Goal: Transaction & Acquisition: Purchase product/service

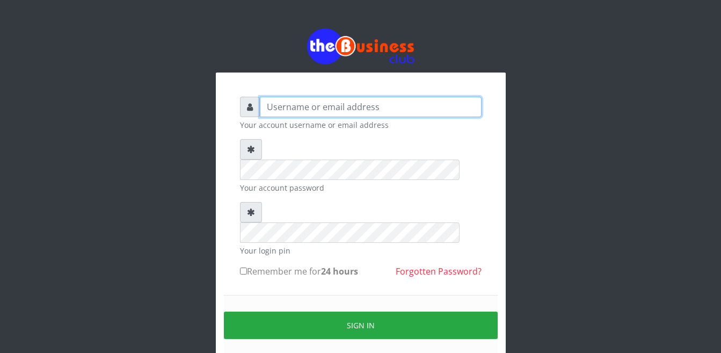
type input "Busybrain2"
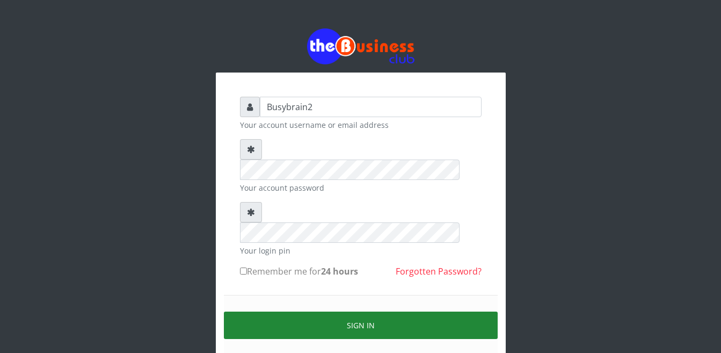
click at [411, 311] on button "Sign in" at bounding box center [361, 324] width 274 height 27
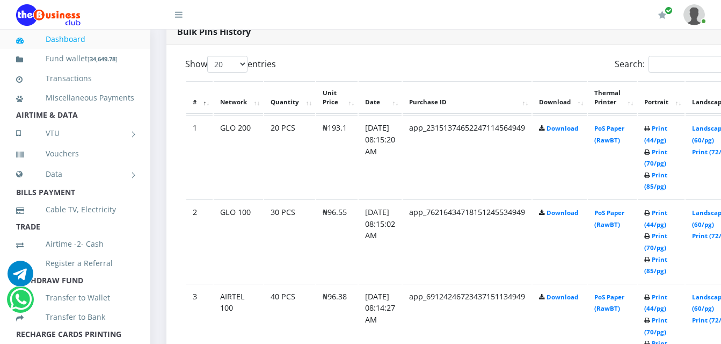
scroll to position [537, 0]
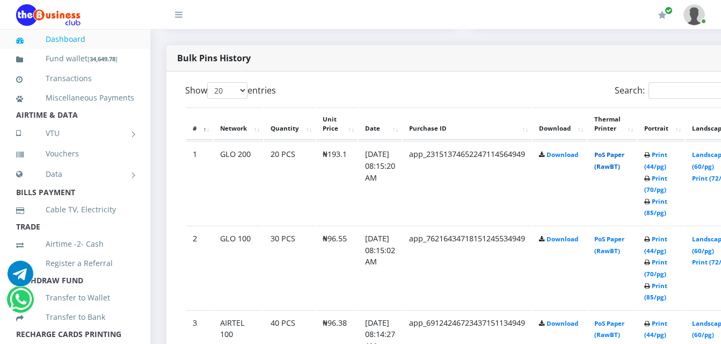
click at [624, 150] on link "PoS Paper (RawBT)" at bounding box center [609, 160] width 30 height 20
click at [624, 239] on link "PoS Paper (RawBT)" at bounding box center [609, 245] width 30 height 20
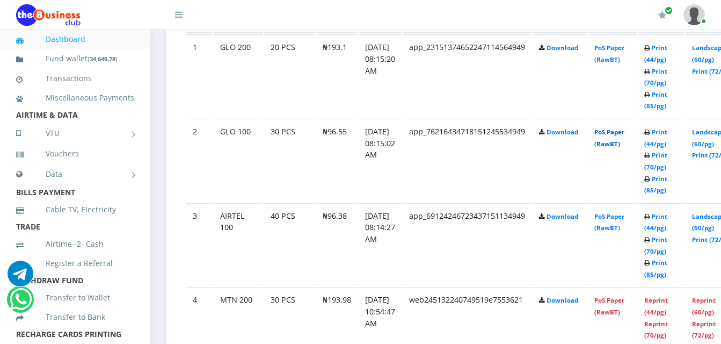
scroll to position [644, 0]
click at [614, 211] on link "PoS Paper (RawBT)" at bounding box center [609, 221] width 30 height 20
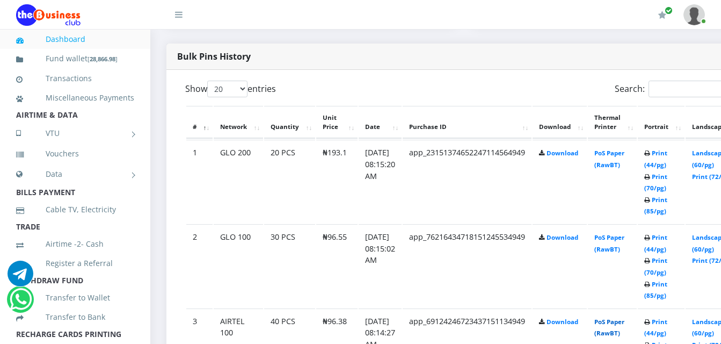
scroll to position [483, 0]
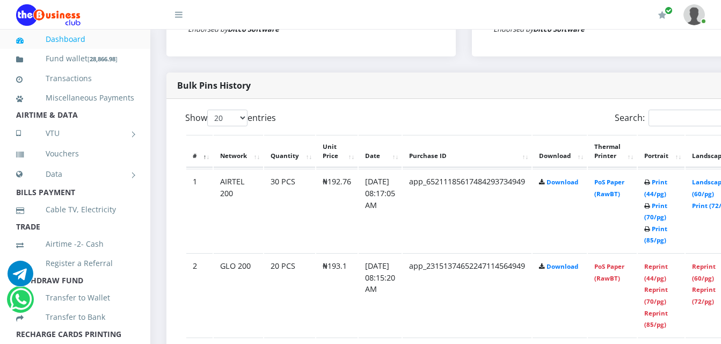
scroll to position [483, 0]
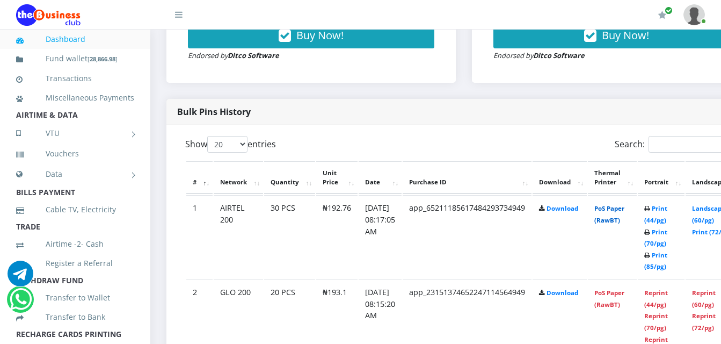
click at [621, 204] on link "PoS Paper (RawBT)" at bounding box center [609, 214] width 30 height 20
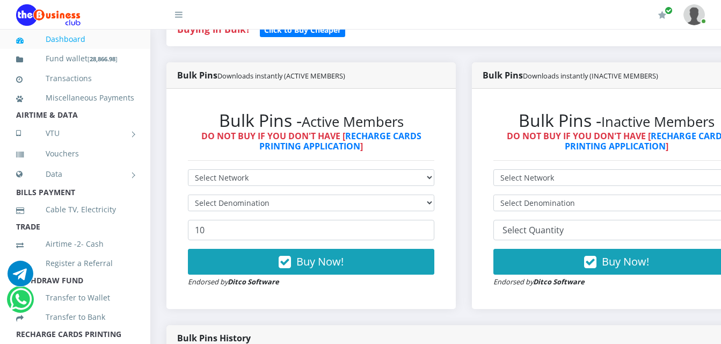
scroll to position [268, 0]
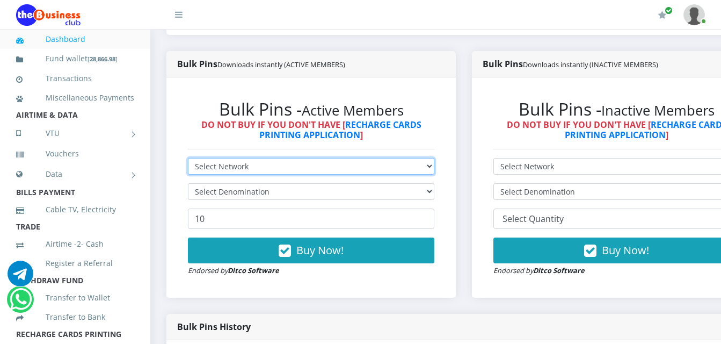
click at [325, 158] on select "Select Network MTN Globacom 9Mobile Airtel" at bounding box center [311, 166] width 246 height 17
select select "MTN"
click at [188, 158] on select "Select Network MTN Globacom 9Mobile Airtel" at bounding box center [311, 166] width 246 height 17
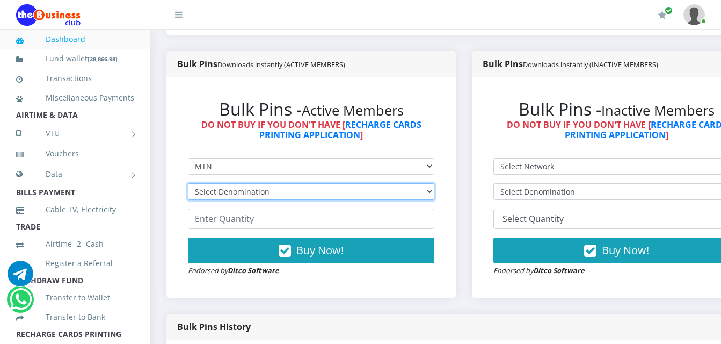
click at [317, 183] on select "Select Denomination" at bounding box center [311, 191] width 246 height 17
select select "193.98-200"
click at [188, 183] on select "Select Denomination MTN NGN100 - ₦96.99 MTN NGN200 - ₦193.98 MTN NGN400 - ₦387.…" at bounding box center [311, 191] width 246 height 17
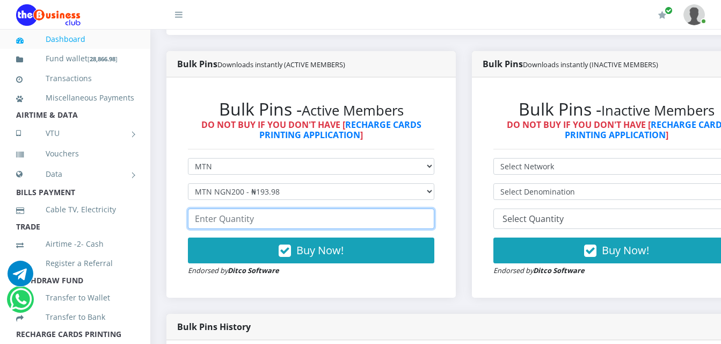
click at [407, 209] on input "number" at bounding box center [311, 218] width 246 height 20
click at [401, 213] on input "number" at bounding box center [311, 218] width 246 height 20
type input "4"
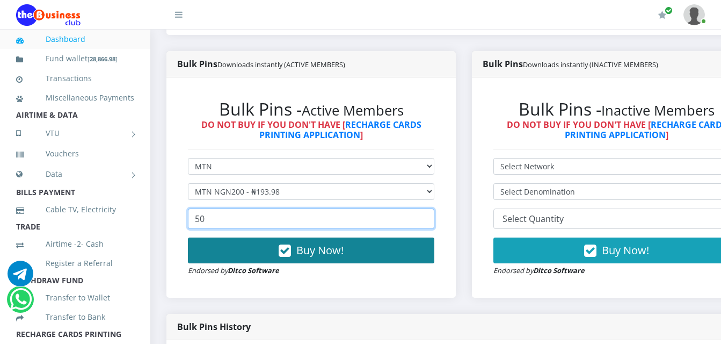
type input "50"
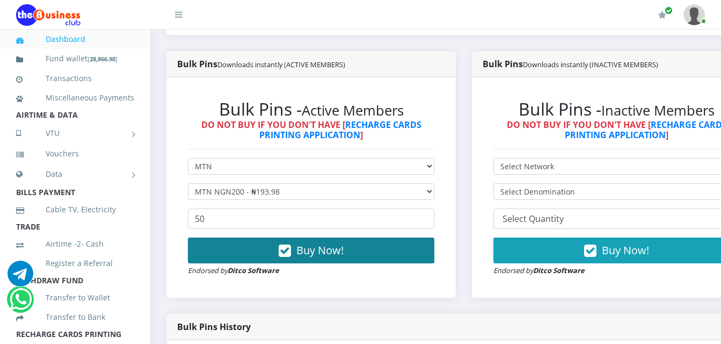
click at [354, 248] on button "Buy Now!" at bounding box center [311, 250] width 246 height 26
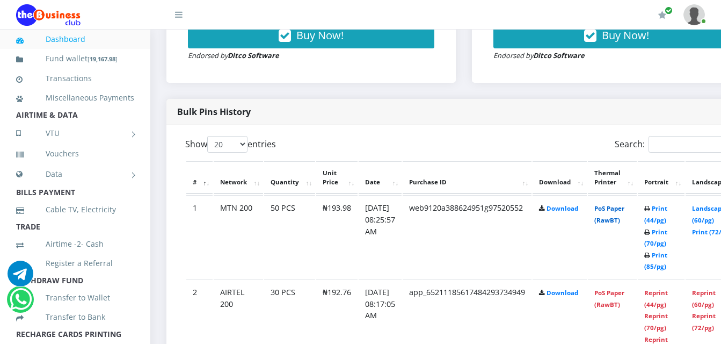
click at [622, 204] on link "PoS Paper (RawBT)" at bounding box center [609, 214] width 30 height 20
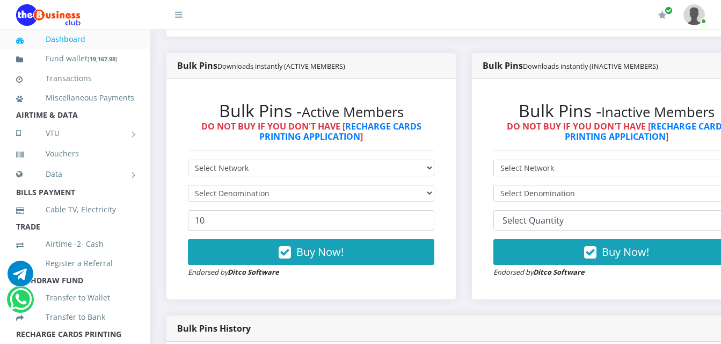
scroll to position [268, 0]
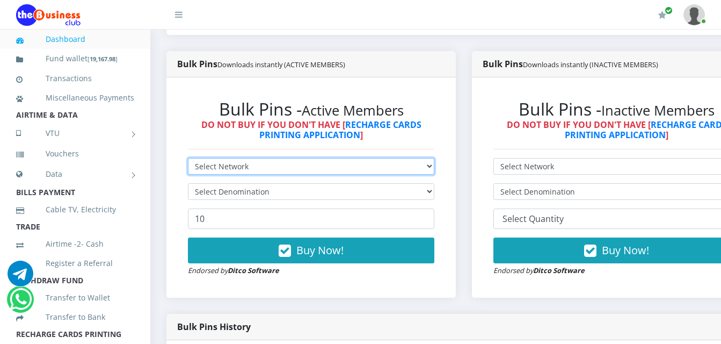
click at [403, 158] on select "Select Network MTN Globacom 9Mobile Airtel" at bounding box center [311, 166] width 246 height 17
select select "MTN"
click at [188, 158] on select "Select Network MTN Globacom 9Mobile Airtel" at bounding box center [311, 166] width 246 height 17
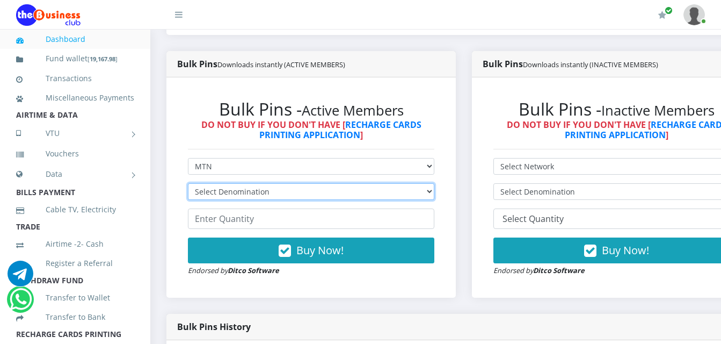
click at [395, 183] on select "Select Denomination MTN NGN100 - ₦96.99 MTN NGN200 - ₦193.98 MTN NGN400 - ₦387.…" at bounding box center [311, 191] width 246 height 17
select select "484.95-500"
click at [188, 183] on select "Select Denomination MTN NGN100 - ₦96.99 MTN NGN200 - ₦193.98 MTN NGN400 - ₦387.…" at bounding box center [311, 191] width 246 height 17
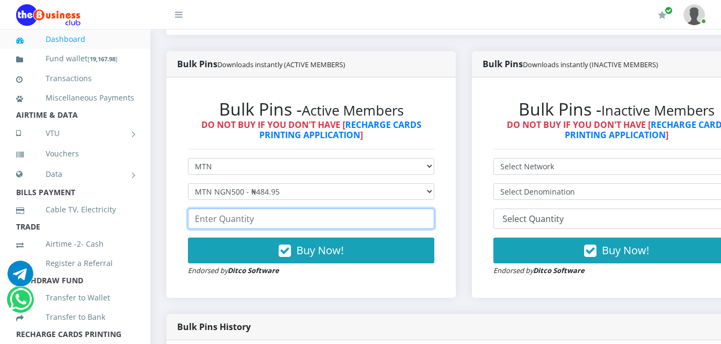
click at [353, 215] on input "number" at bounding box center [311, 218] width 246 height 20
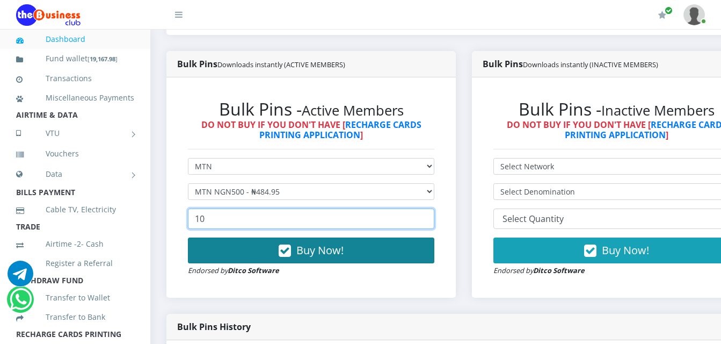
type input "10"
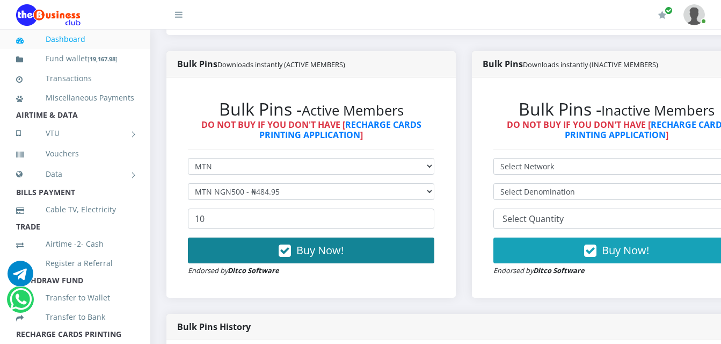
click at [418, 240] on button "Buy Now!" at bounding box center [311, 250] width 246 height 26
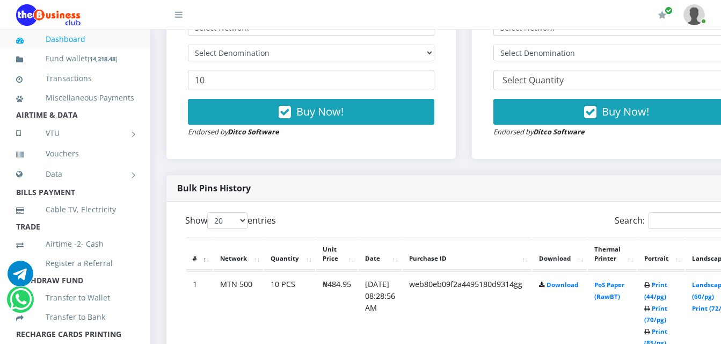
scroll to position [483, 0]
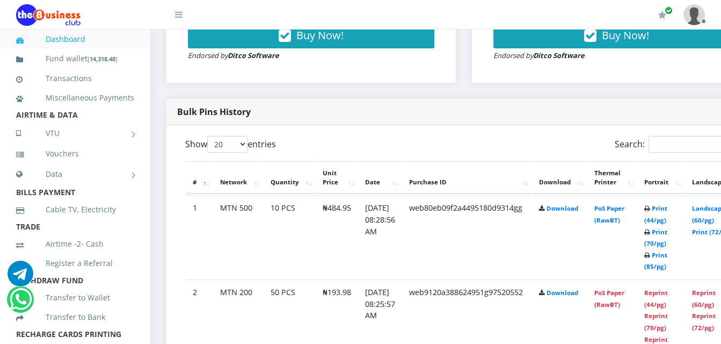
click at [623, 204] on td "PoS Paper (RawBT)" at bounding box center [612, 236] width 49 height 83
click at [622, 204] on link "PoS Paper (RawBT)" at bounding box center [609, 214] width 30 height 20
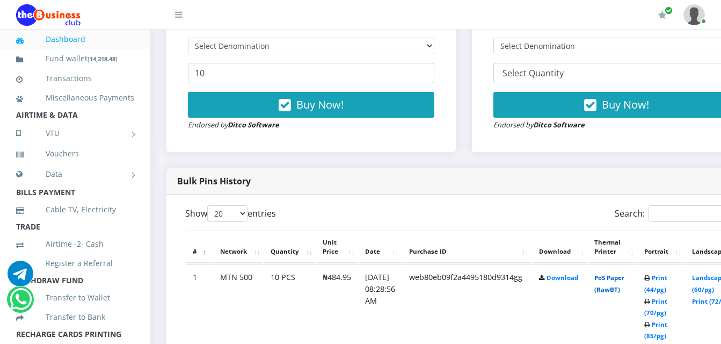
scroll to position [322, 0]
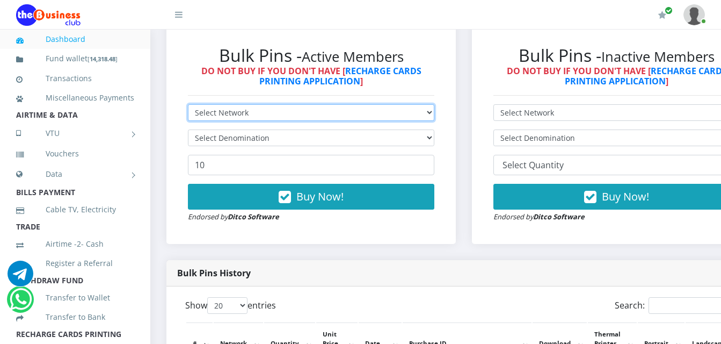
click at [342, 104] on select "Select Network MTN Globacom 9Mobile Airtel" at bounding box center [311, 112] width 246 height 17
select select "Airtel"
click at [188, 104] on select "Select Network MTN Globacom 9Mobile Airtel" at bounding box center [311, 112] width 246 height 17
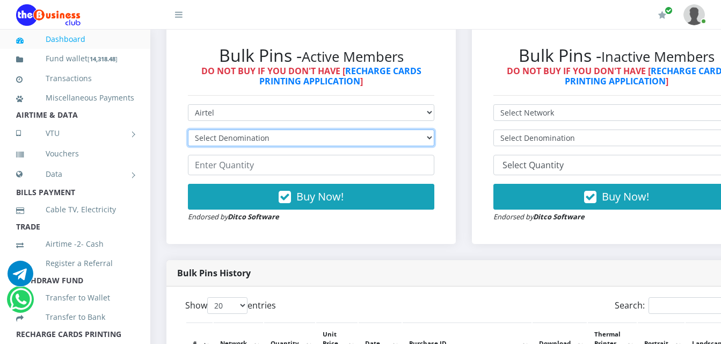
click at [339, 129] on select "Select Denomination Airtel NGN100 - ₦96.38 Airtel NGN200 - ₦192.76 Airtel NGN50…" at bounding box center [311, 137] width 246 height 17
select select "96.38-100"
click at [188, 129] on select "Select Denomination Airtel NGN100 - ₦96.38 Airtel NGN200 - ₦192.76 Airtel NGN50…" at bounding box center [311, 137] width 246 height 17
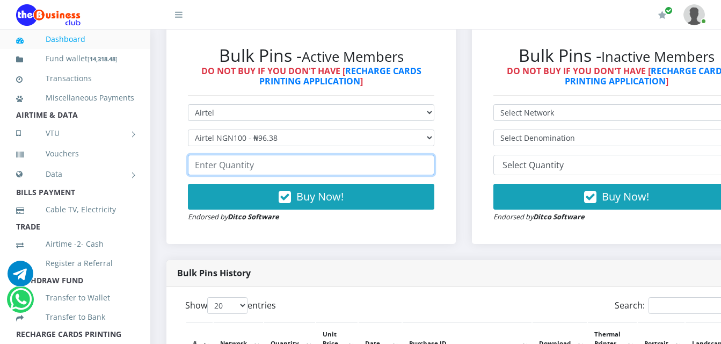
click at [344, 155] on input "number" at bounding box center [311, 165] width 246 height 20
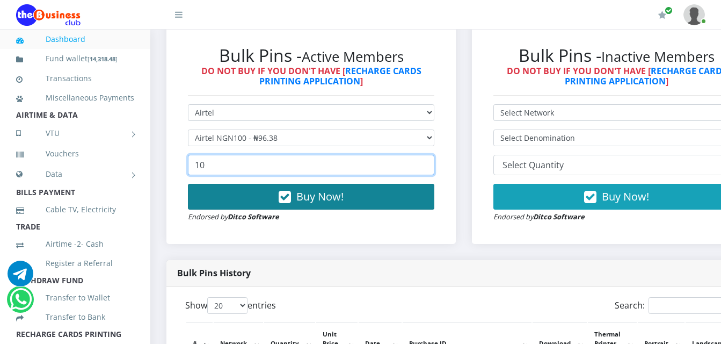
type input "10"
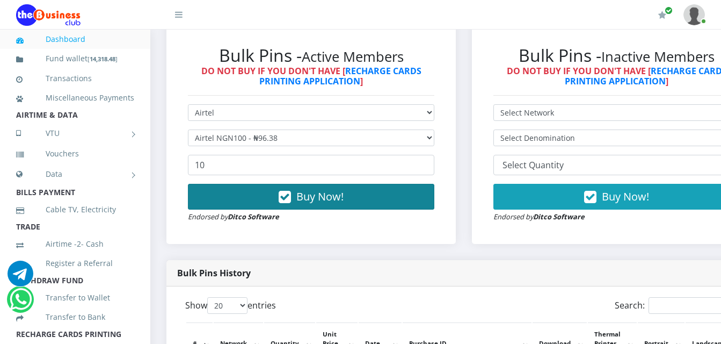
click at [364, 194] on button "Buy Now!" at bounding box center [311, 197] width 246 height 26
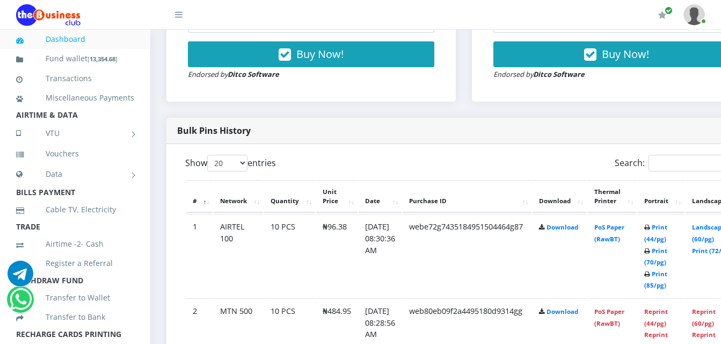
scroll to position [483, 0]
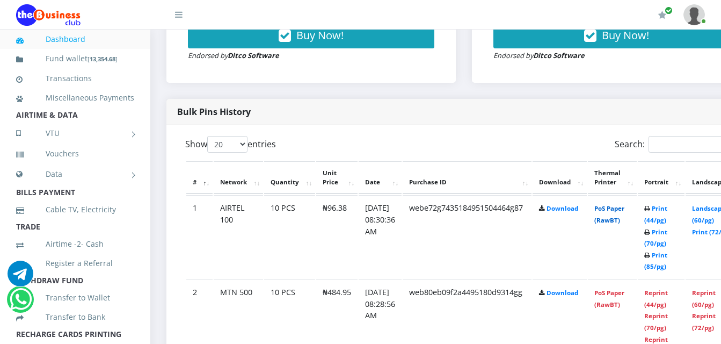
click at [622, 204] on link "PoS Paper (RawBT)" at bounding box center [609, 214] width 30 height 20
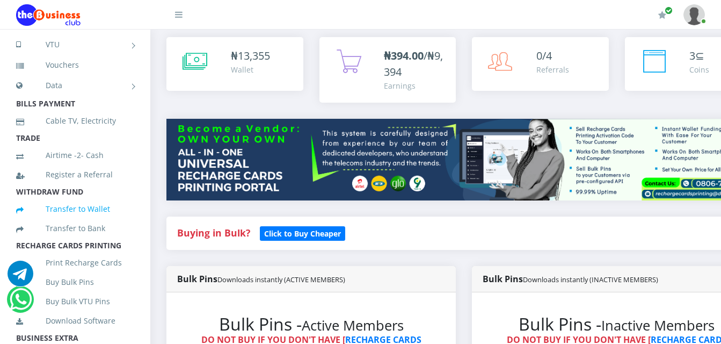
scroll to position [107, 0]
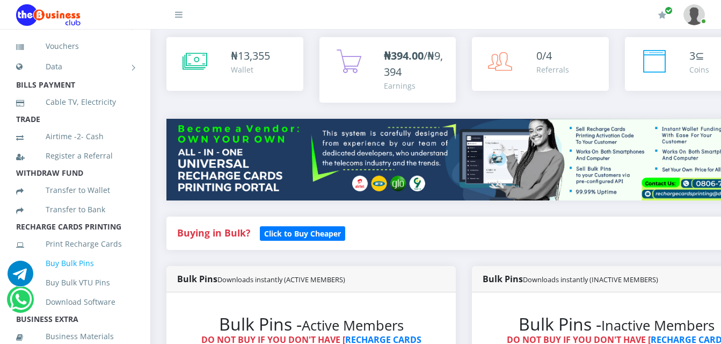
click at [73, 274] on link "Buy Bulk Pins" at bounding box center [75, 263] width 118 height 25
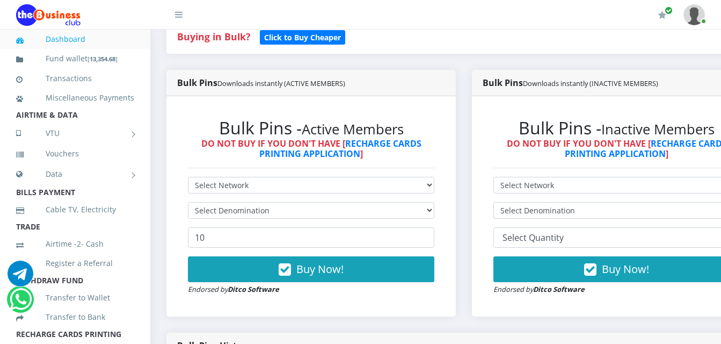
scroll to position [268, 0]
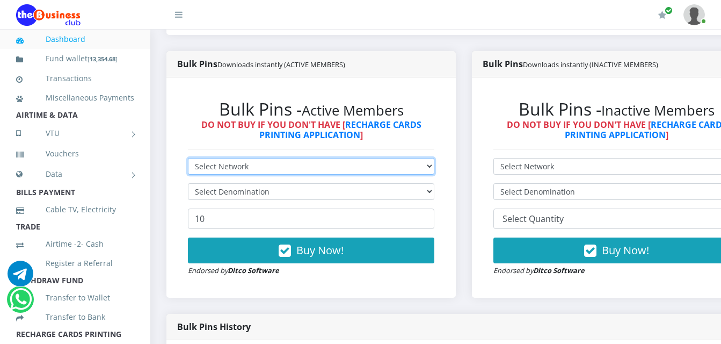
click at [374, 158] on select "Select Network MTN Globacom 9Mobile Airtel" at bounding box center [311, 166] width 246 height 17
select select "MTN"
click at [188, 158] on select "Select Network MTN Globacom 9Mobile Airtel" at bounding box center [311, 166] width 246 height 17
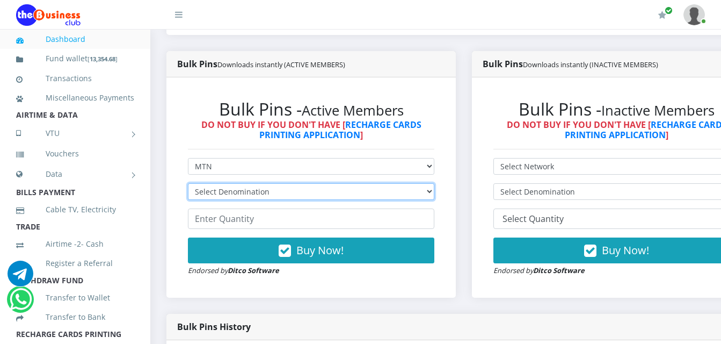
click at [362, 183] on select "Select Denomination MTN NGN100 - ₦96.99 MTN NGN200 - ₦193.98 MTN NGN400 - ₦387.…" at bounding box center [311, 191] width 246 height 17
select select "96.99-100"
click at [188, 183] on select "Select Denomination MTN NGN100 - ₦96.99 MTN NGN200 - ₦193.98 MTN NGN400 - ₦387.…" at bounding box center [311, 191] width 246 height 17
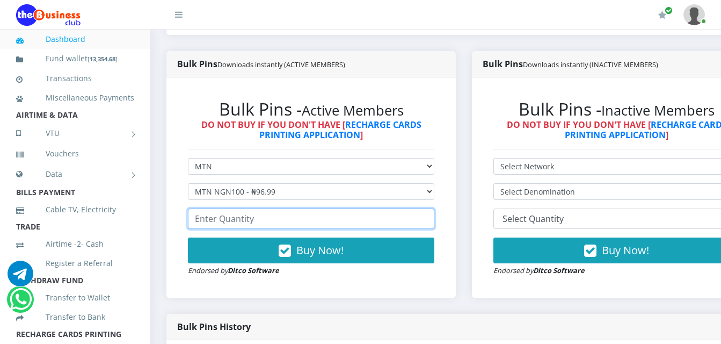
click at [357, 208] on input "number" at bounding box center [311, 218] width 246 height 20
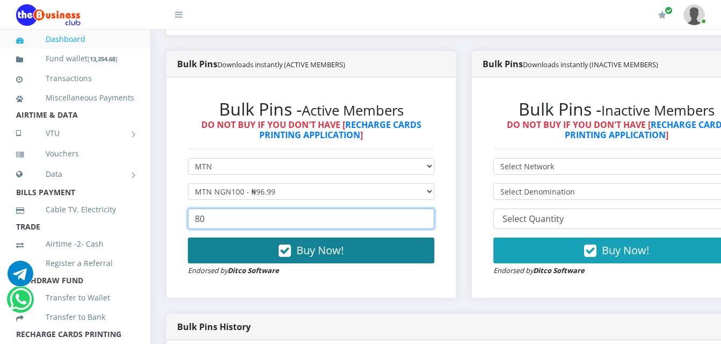
type input "80"
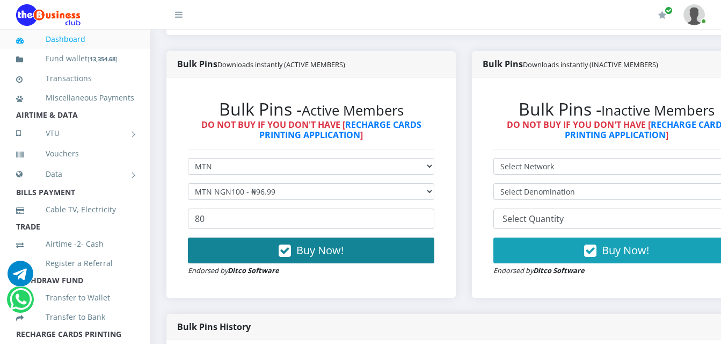
click at [378, 237] on button "Buy Now!" at bounding box center [311, 250] width 246 height 26
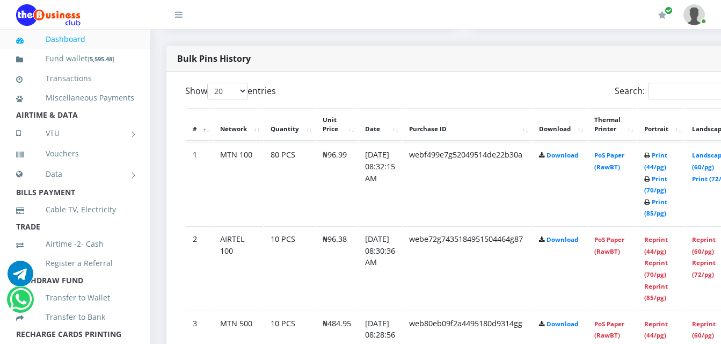
scroll to position [537, 0]
click at [624, 150] on link "PoS Paper (RawBT)" at bounding box center [609, 160] width 30 height 20
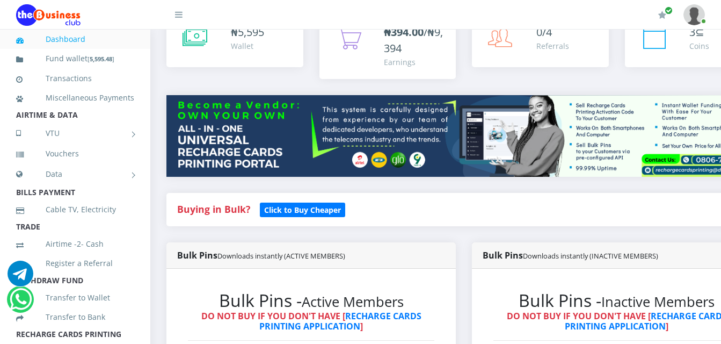
scroll to position [0, 0]
